Goal: Information Seeking & Learning: Learn about a topic

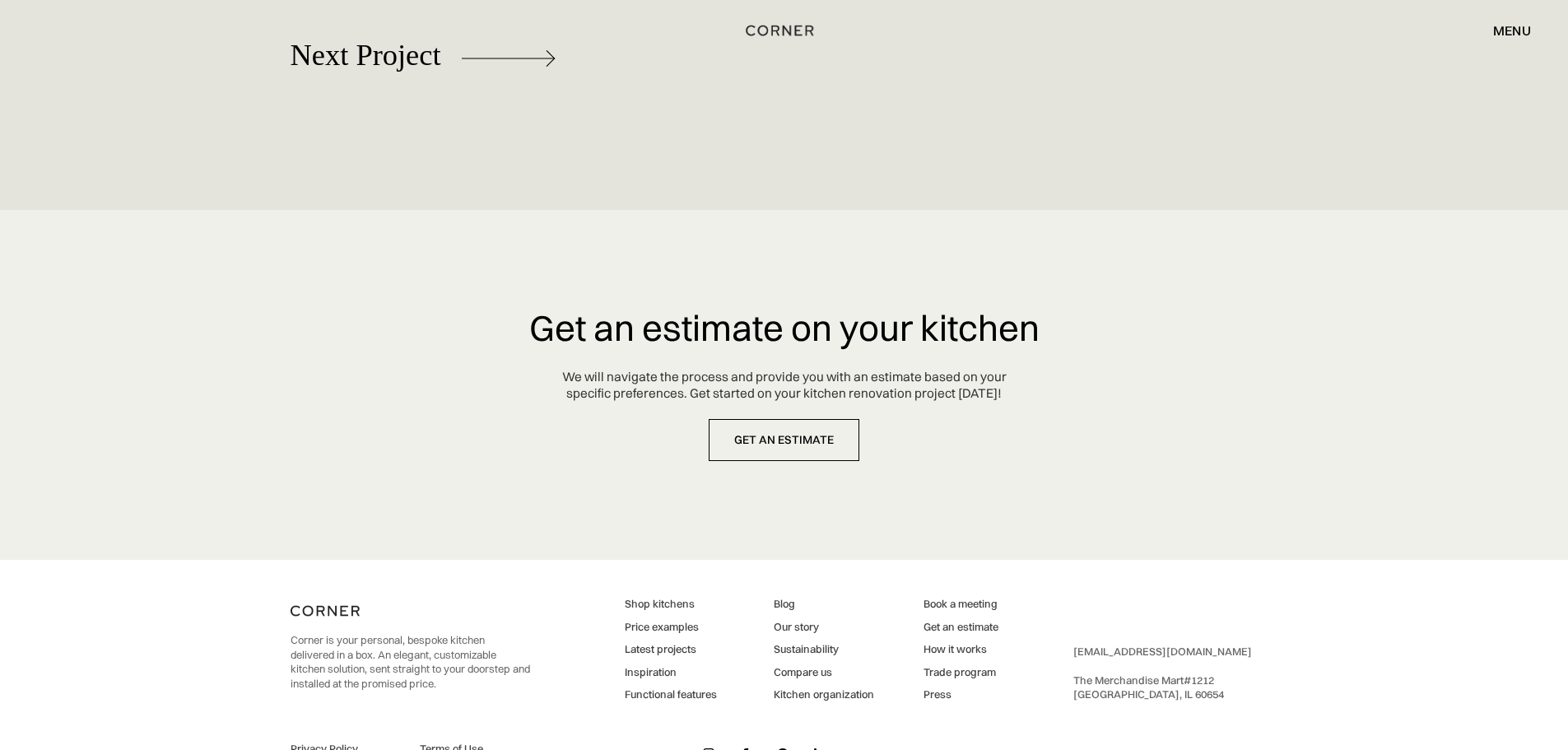
scroll to position [7718, 0]
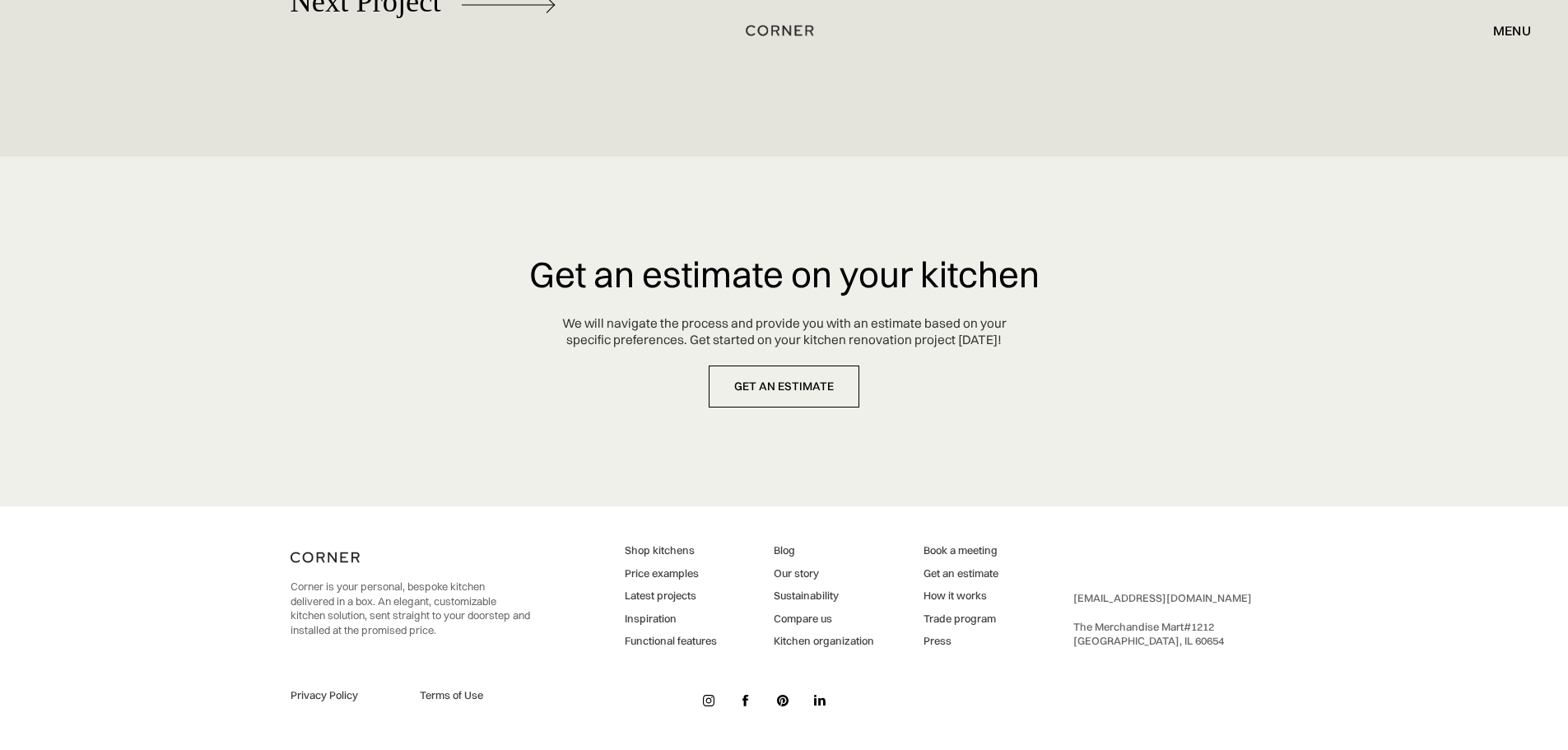
click at [666, 598] on link "Latest projects" at bounding box center [671, 596] width 93 height 15
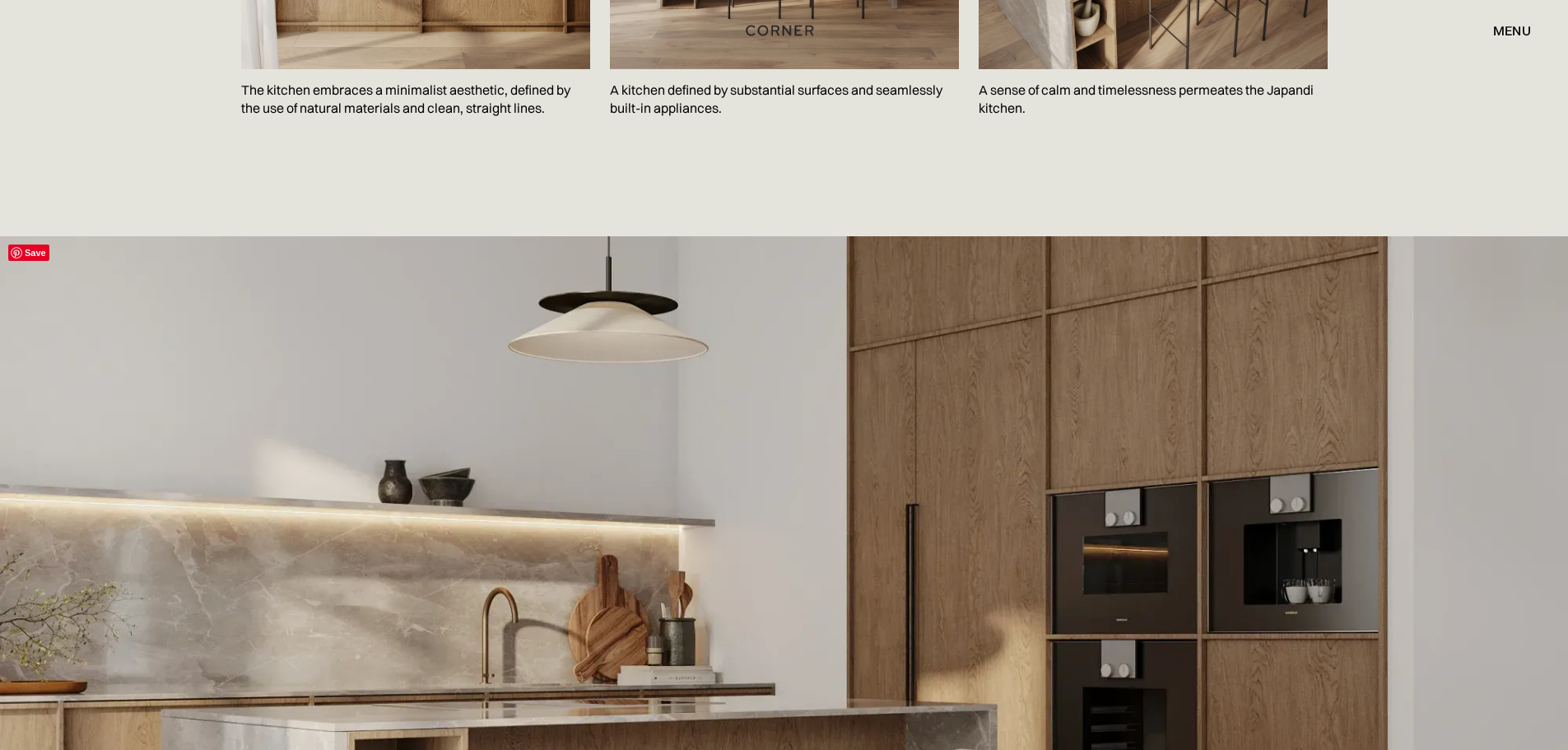
scroll to position [3127, 0]
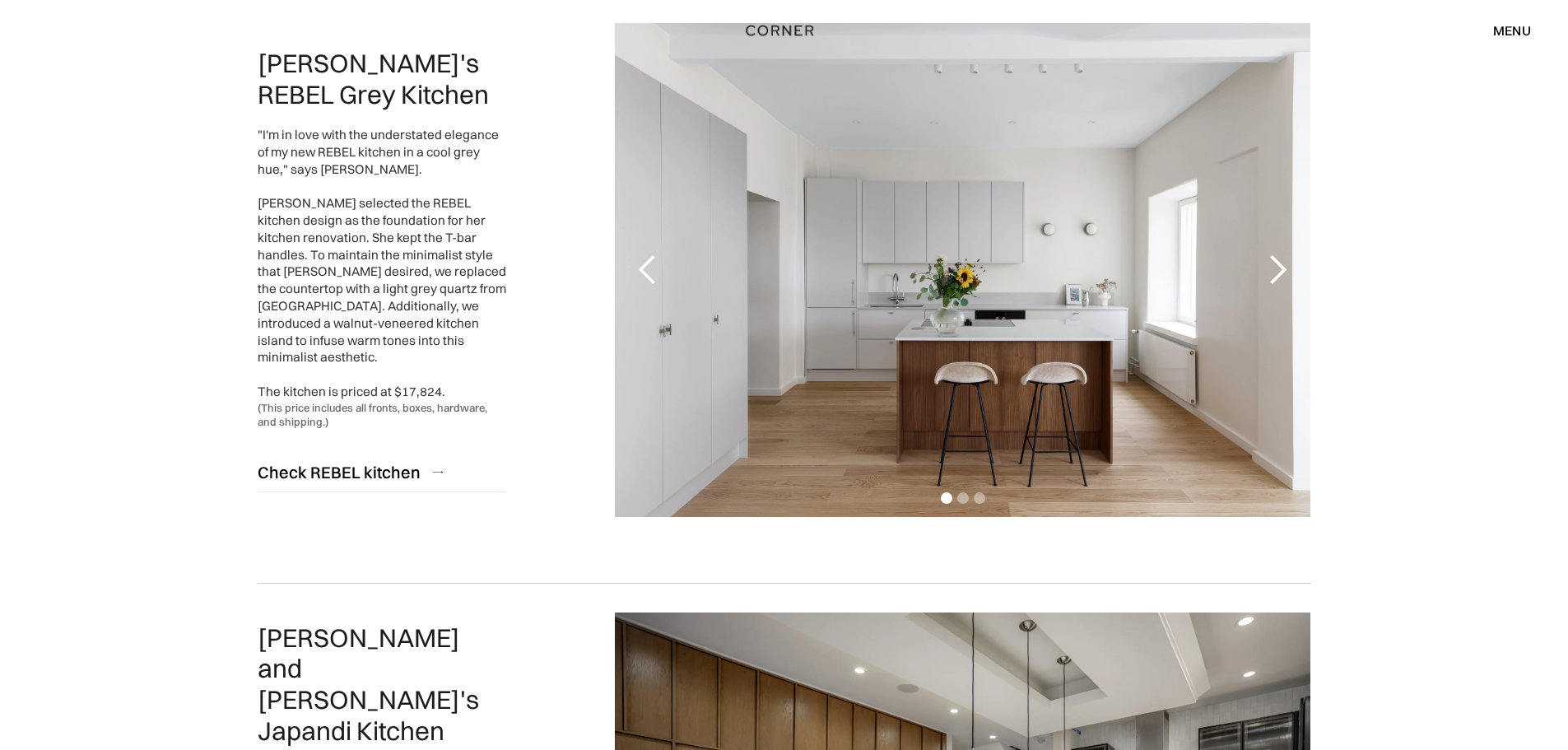
scroll to position [494, 0]
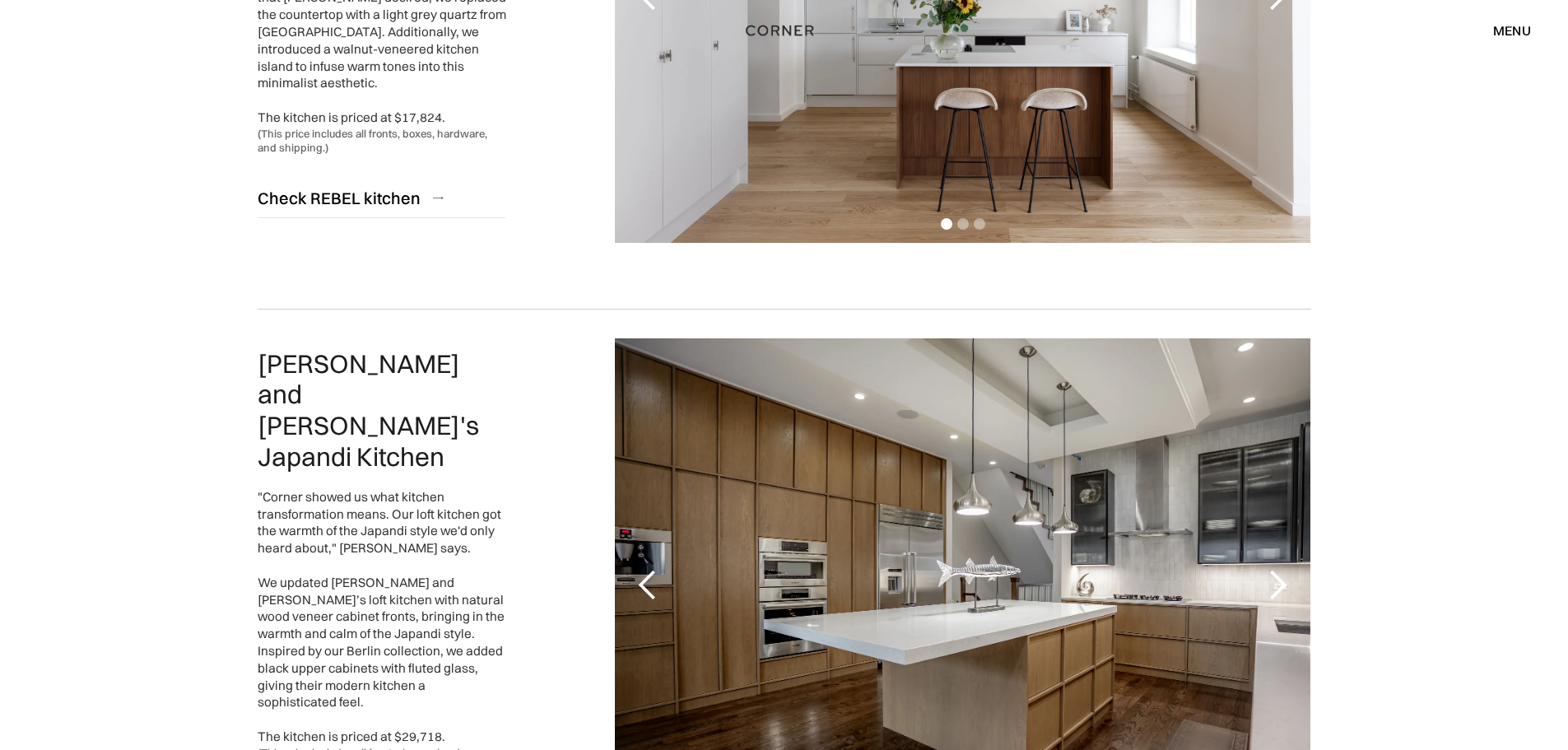
click at [1179, 671] on div "1 of 6" at bounding box center [962, 585] width 695 height 494
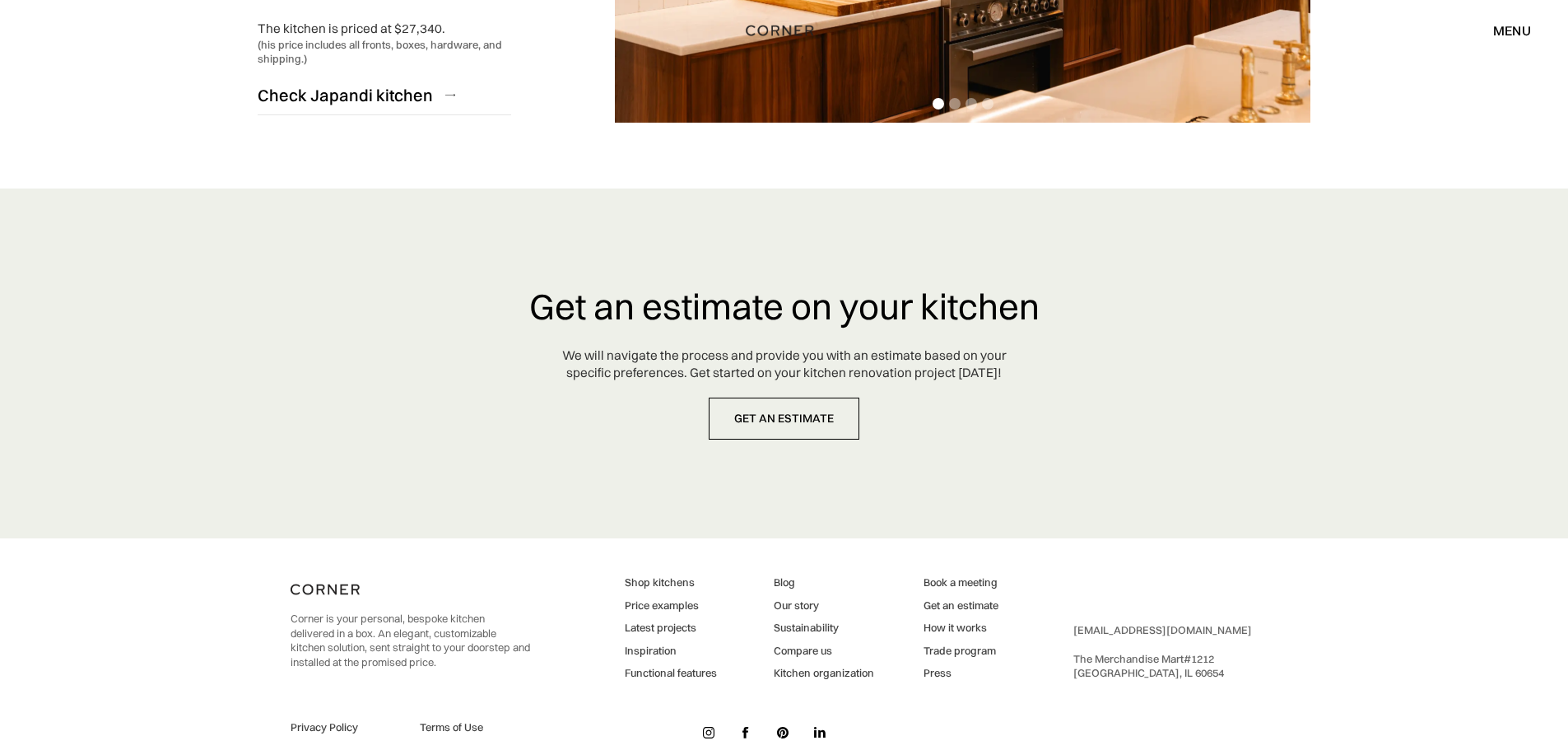
scroll to position [4203, 0]
click at [684, 598] on link "Price examples" at bounding box center [671, 605] width 93 height 15
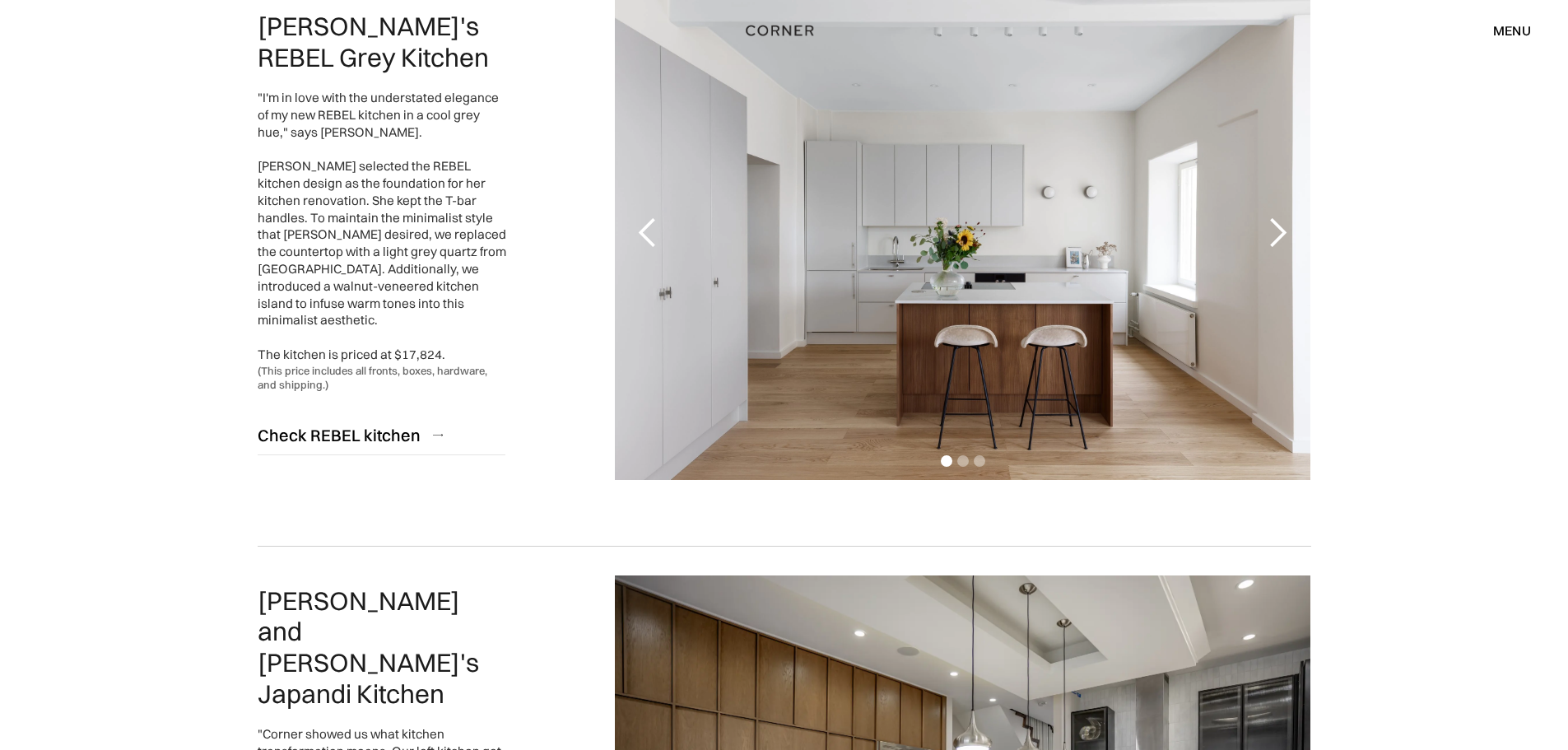
scroll to position [0, 0]
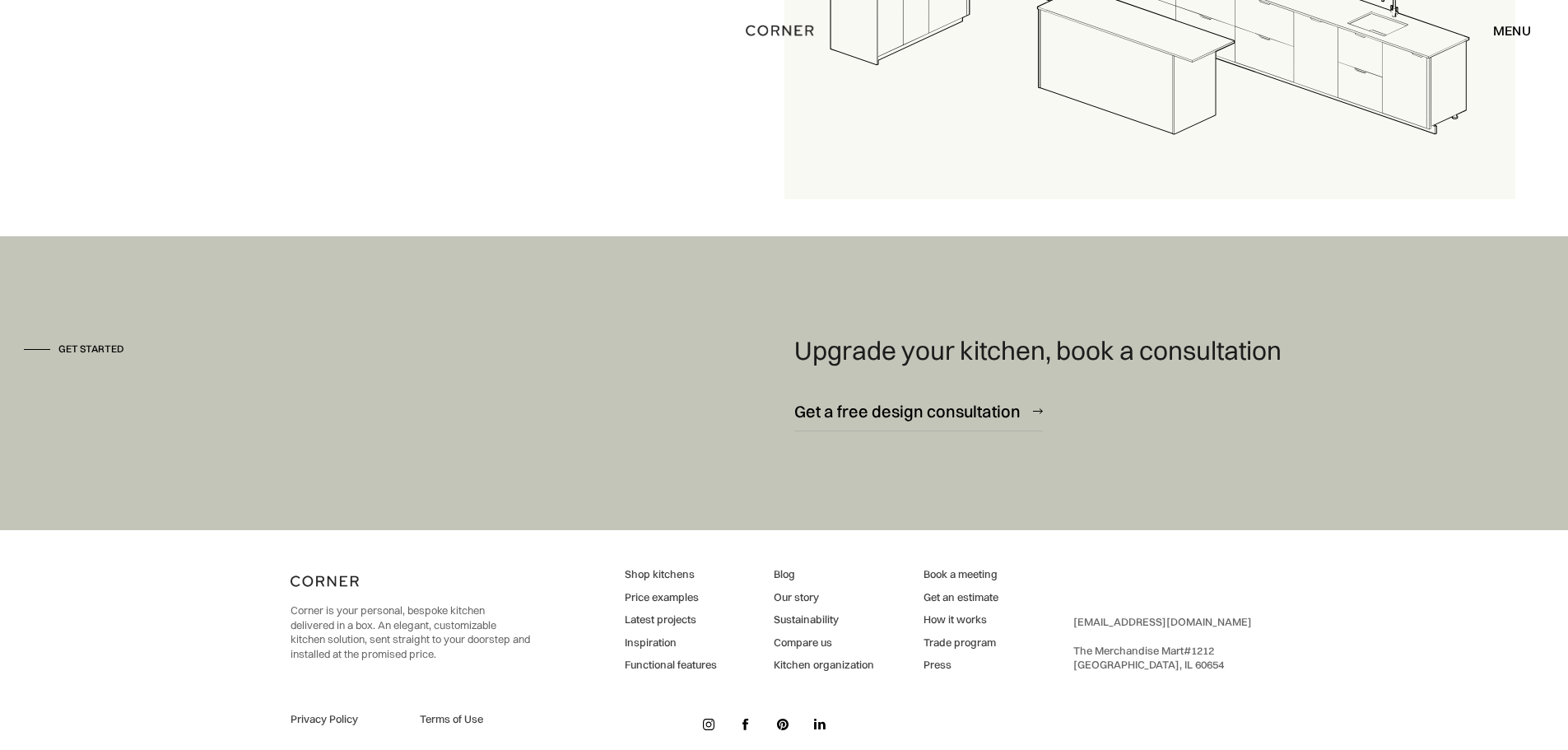
scroll to position [2465, 0]
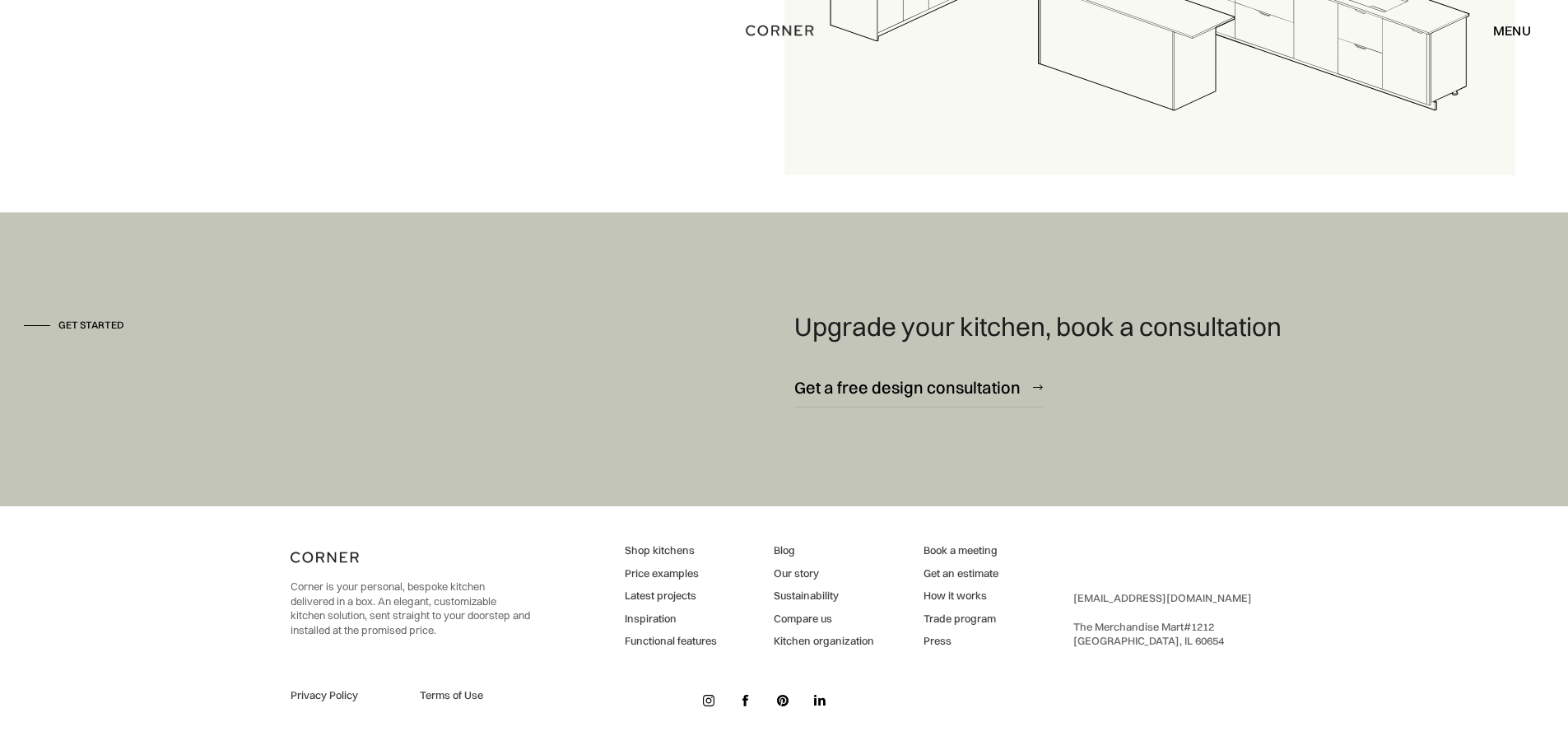
click at [665, 550] on link "Shop kitchens" at bounding box center [671, 550] width 93 height 15
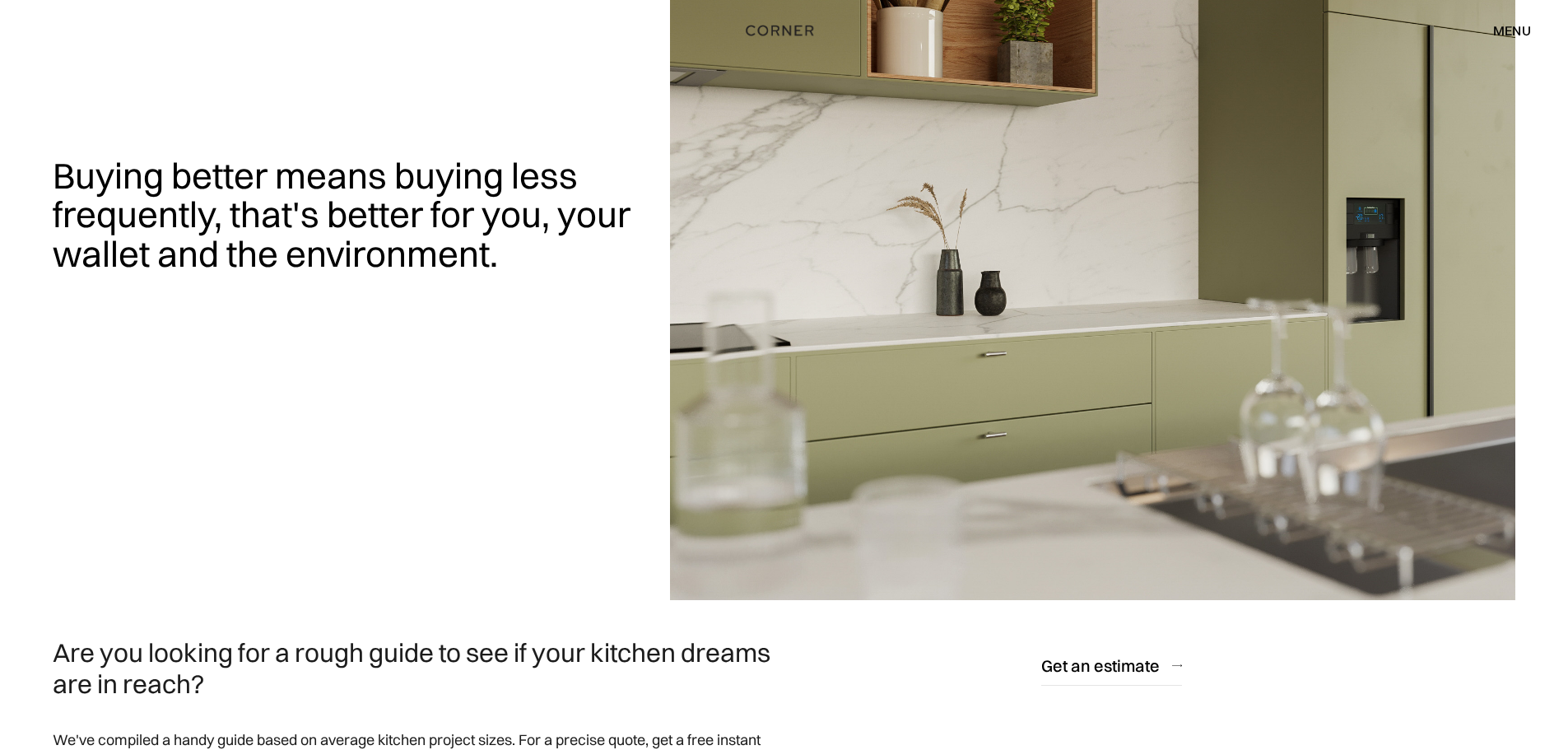
scroll to position [0, 0]
